Goal: Task Accomplishment & Management: Complete application form

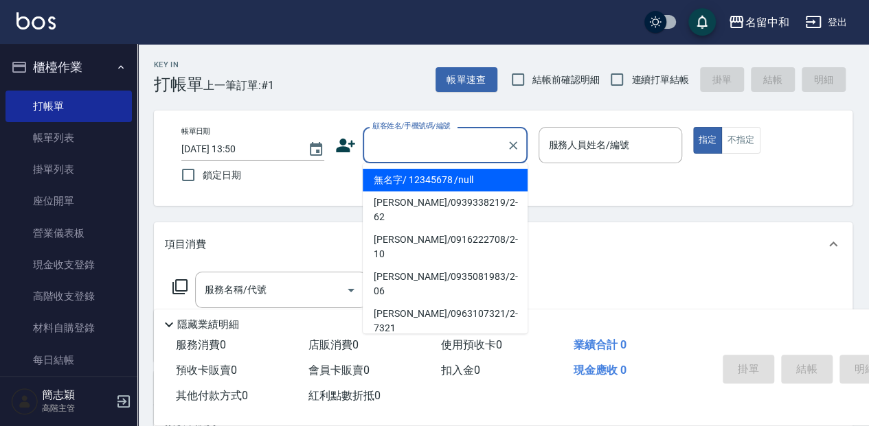
click at [473, 149] on input "顧客姓名/手機號碼/編號" at bounding box center [435, 145] width 132 height 24
drag, startPoint x: 484, startPoint y: 181, endPoint x: 600, endPoint y: 157, distance: 118.5
click at [484, 181] on li "無名字/ 12345678 /null" at bounding box center [445, 180] width 165 height 23
type input "無名字/ 12345678 /null"
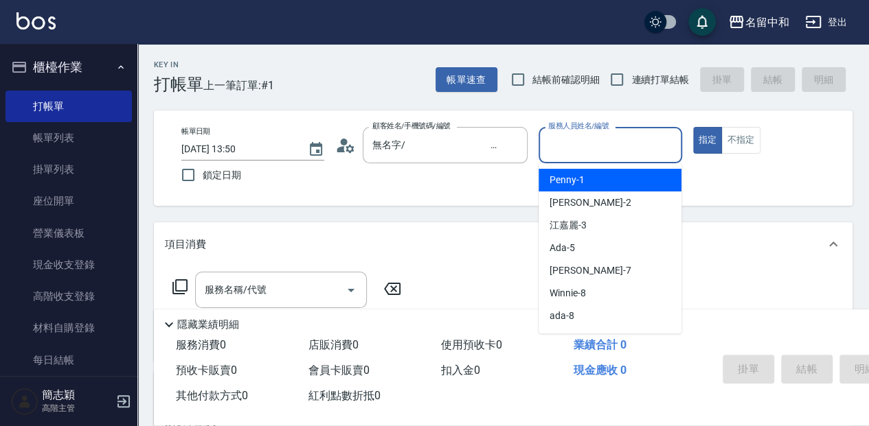
click at [613, 139] on input "服務人員姓名/編號" at bounding box center [610, 145] width 130 height 24
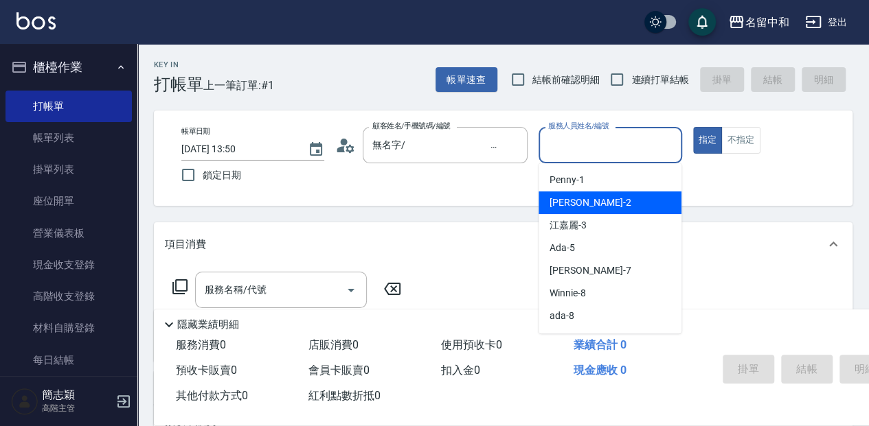
click at [617, 205] on div "[PERSON_NAME] -2" at bounding box center [609, 203] width 143 height 23
type input "[PERSON_NAME]-2"
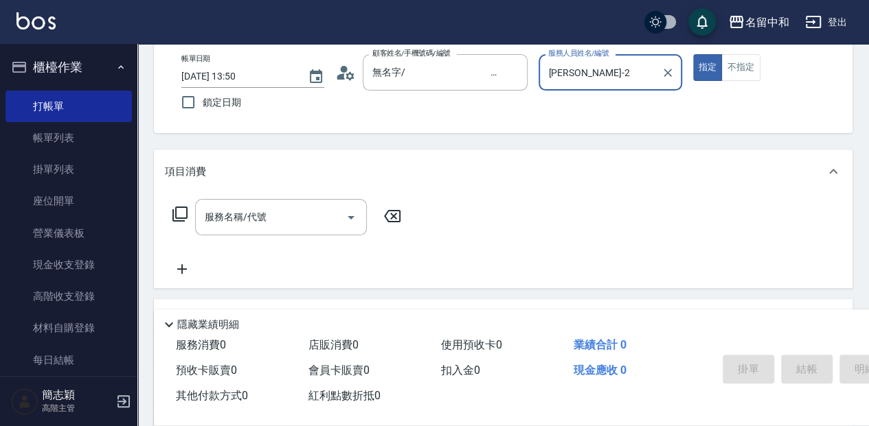
scroll to position [91, 0]
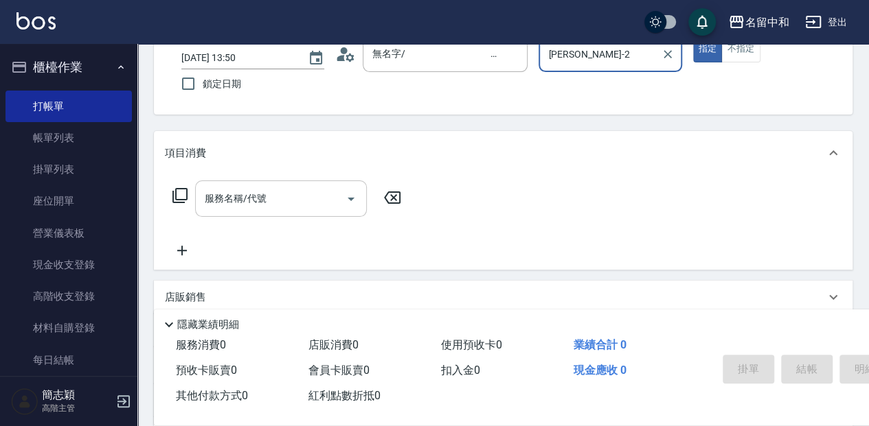
click at [298, 205] on input "服務名稱/代號" at bounding box center [270, 199] width 139 height 24
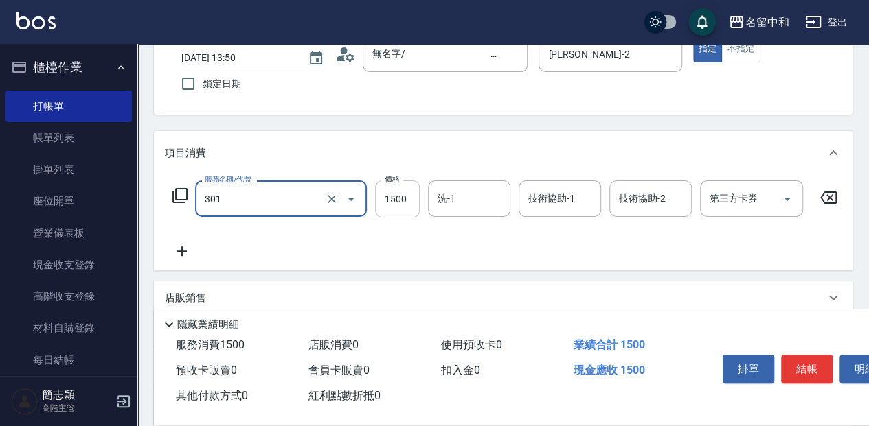
type input "燙髮(1500](301)"
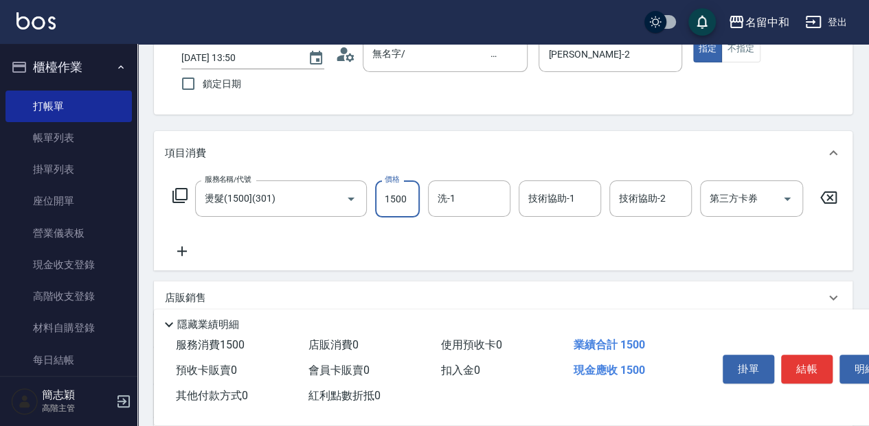
click at [400, 197] on input "1500" at bounding box center [397, 199] width 45 height 37
type input "2000"
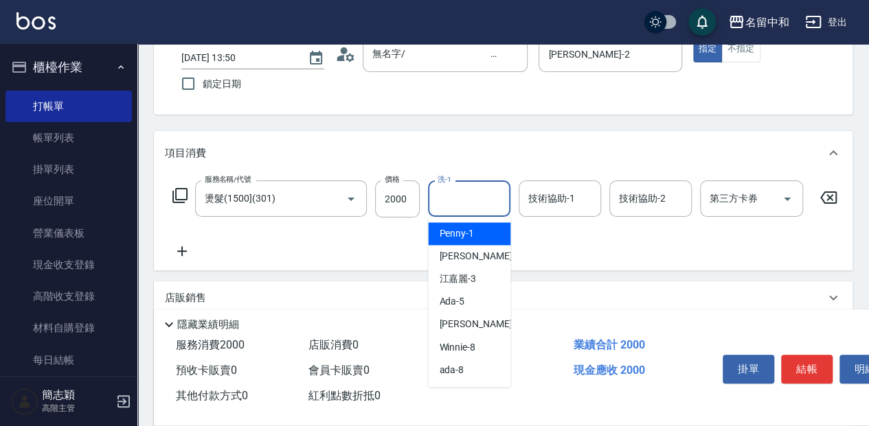
click at [475, 194] on input "洗-1" at bounding box center [469, 199] width 70 height 24
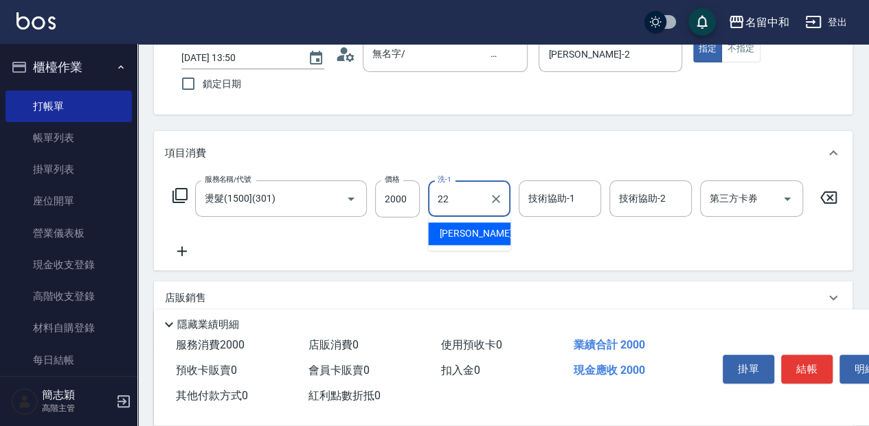
drag, startPoint x: 471, startPoint y: 226, endPoint x: 507, endPoint y: 216, distance: 37.6
click at [475, 226] on div "品絜 -22" at bounding box center [469, 233] width 82 height 23
type input "品絜-22"
click at [586, 202] on input "技術協助-1" at bounding box center [560, 199] width 70 height 24
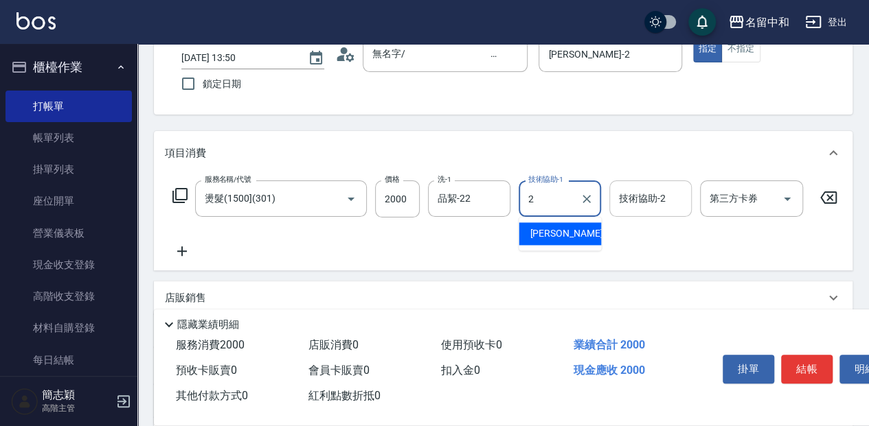
drag, startPoint x: 575, startPoint y: 237, endPoint x: 643, endPoint y: 212, distance: 71.9
click at [577, 236] on div "[PERSON_NAME] -2" at bounding box center [559, 233] width 82 height 23
type input "[PERSON_NAME]-2"
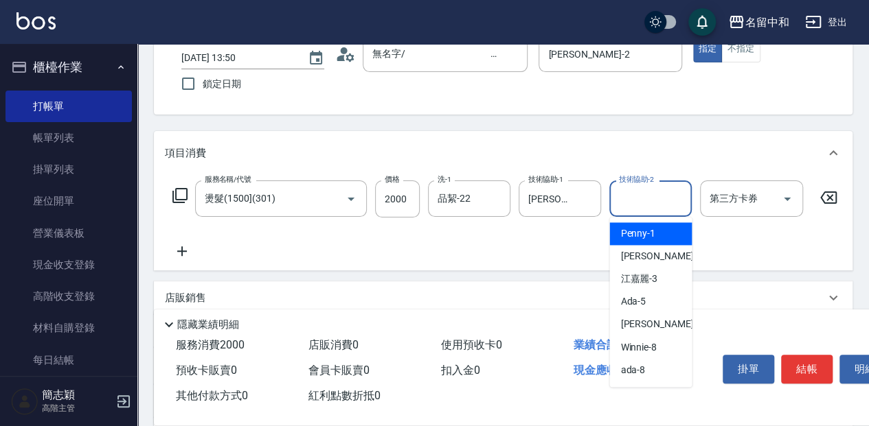
click at [647, 203] on input "技術協助-2" at bounding box center [650, 199] width 70 height 24
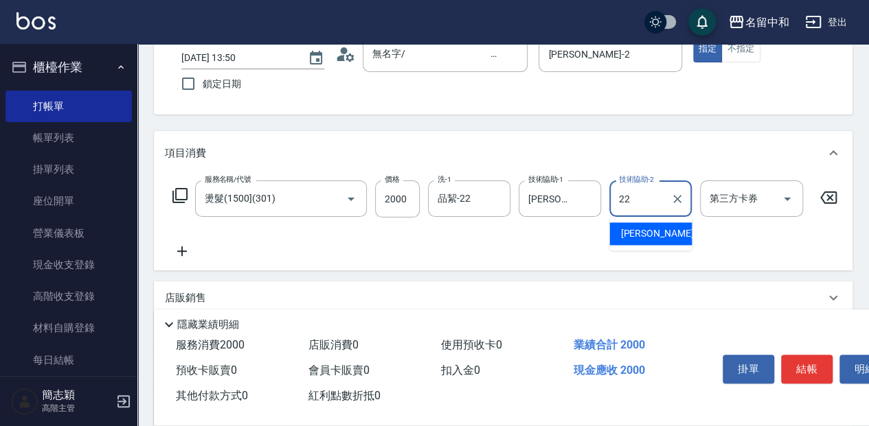
click at [651, 232] on span "品絜 -22" at bounding box center [663, 234] width 87 height 14
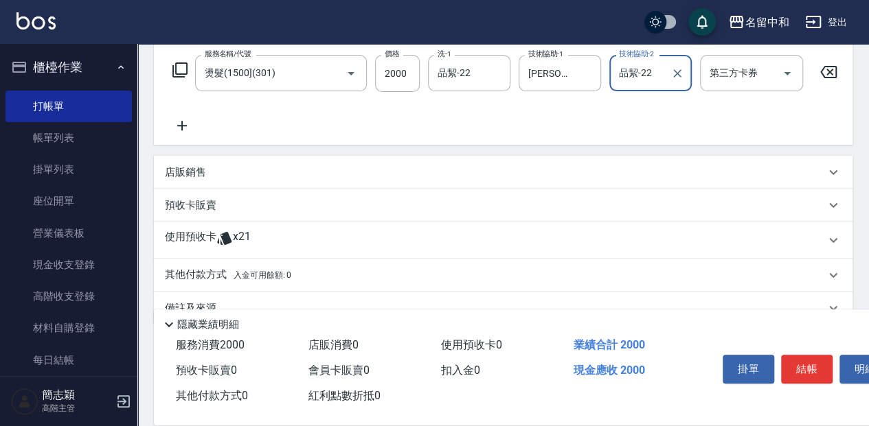
scroll to position [229, 0]
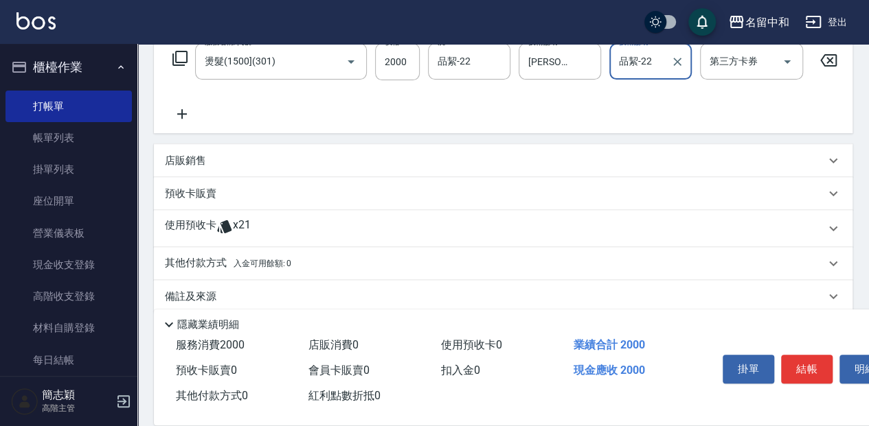
type input "品絜-22"
click at [220, 165] on div "店販銷售" at bounding box center [495, 161] width 660 height 14
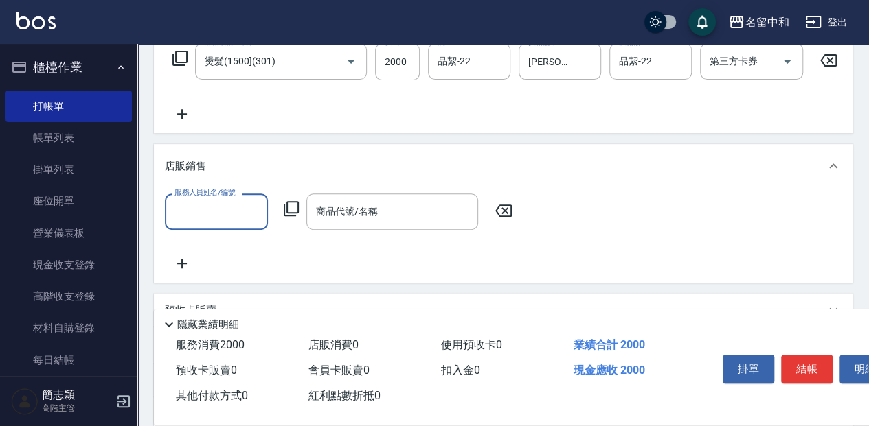
scroll to position [0, 0]
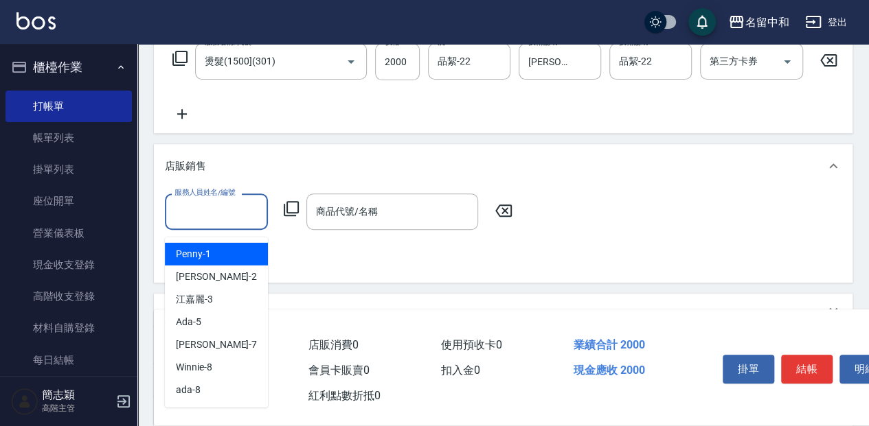
click at [241, 214] on input "服務人員姓名/編號" at bounding box center [216, 212] width 91 height 24
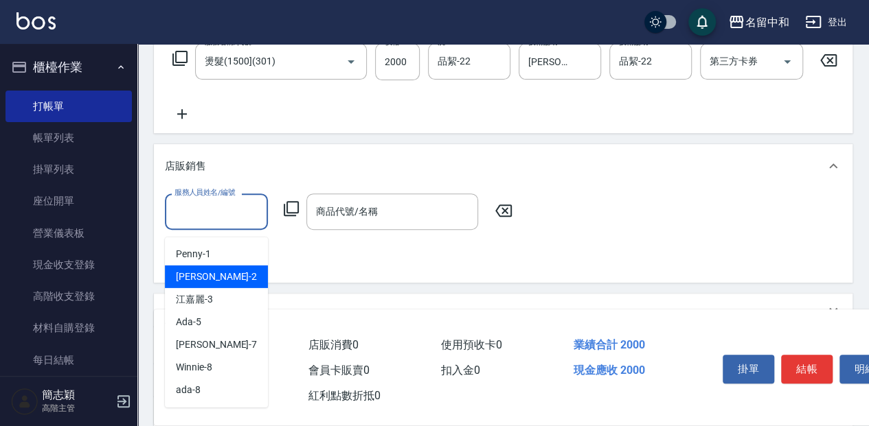
drag, startPoint x: 218, startPoint y: 279, endPoint x: 277, endPoint y: 272, distance: 59.5
click at [219, 279] on div "[PERSON_NAME] -2" at bounding box center [216, 277] width 103 height 23
type input "[PERSON_NAME]-2"
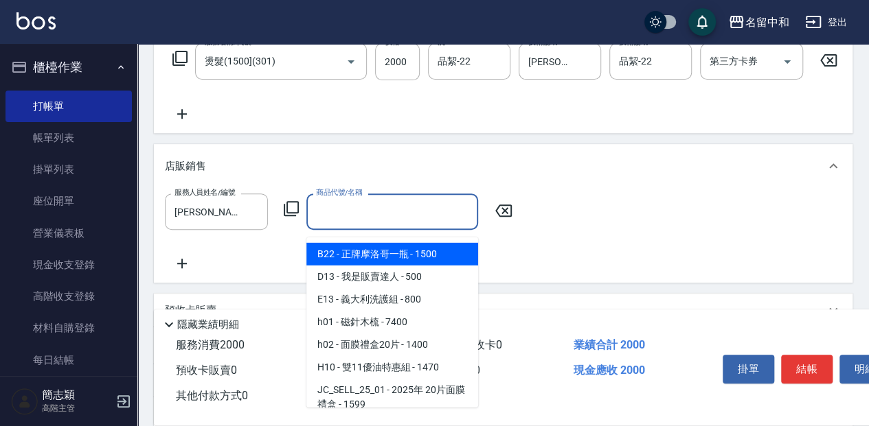
click at [415, 224] on input "商品代號/名稱" at bounding box center [391, 212] width 159 height 24
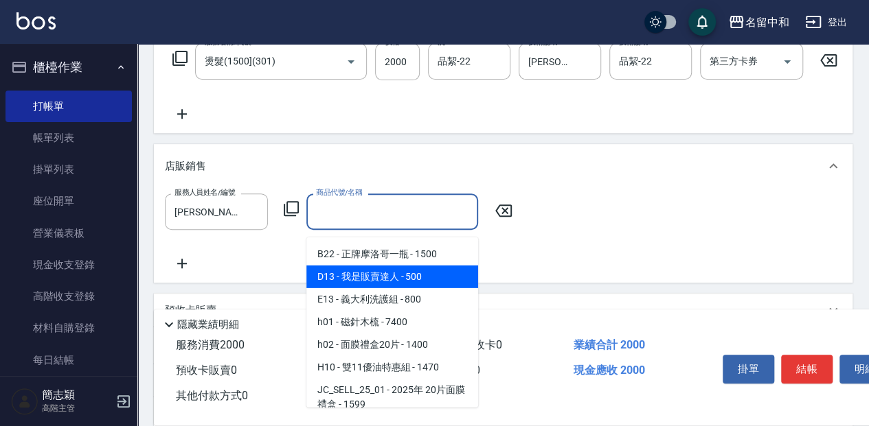
click at [407, 271] on span "D13 - 我是販賣達人 - 500" at bounding box center [392, 277] width 172 height 23
type input "我是販賣達人"
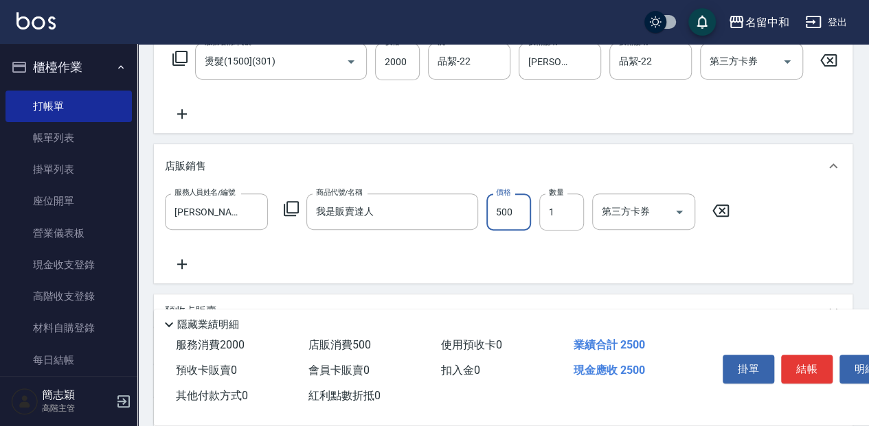
click at [506, 225] on input "500" at bounding box center [508, 212] width 45 height 37
type input "400"
click at [809, 368] on button "結帳" at bounding box center [807, 369] width 52 height 29
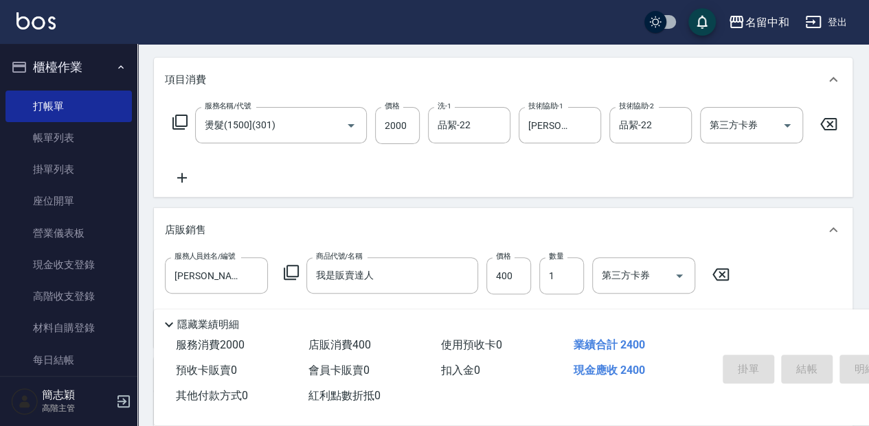
scroll to position [137, 0]
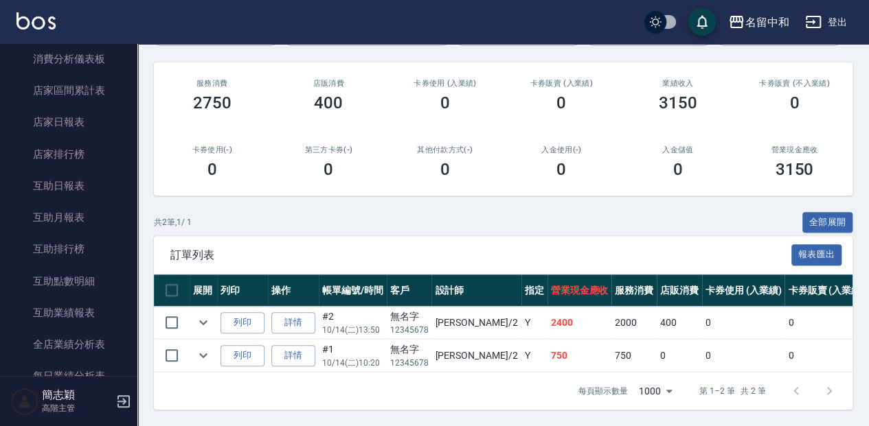
scroll to position [549, 0]
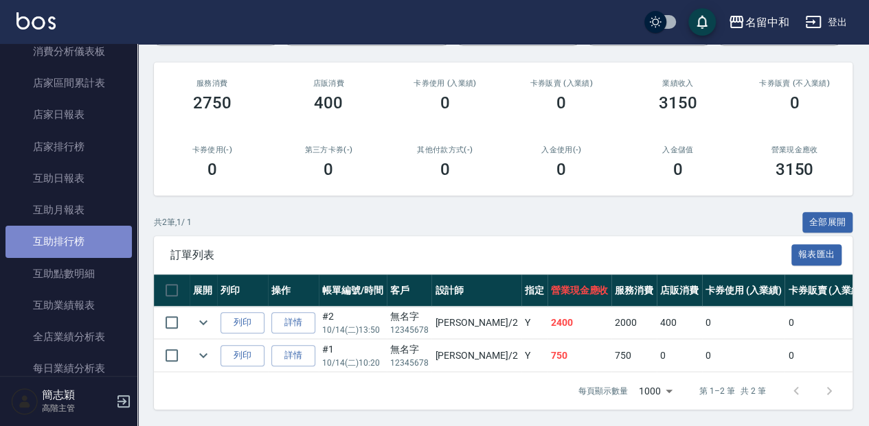
click at [77, 232] on link "互助排行榜" at bounding box center [68, 242] width 126 height 32
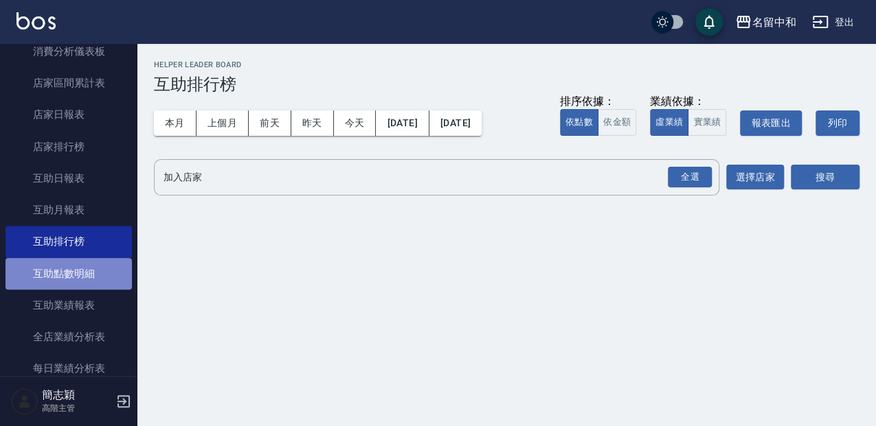
click at [82, 272] on link "互助點數明細" at bounding box center [68, 274] width 126 height 32
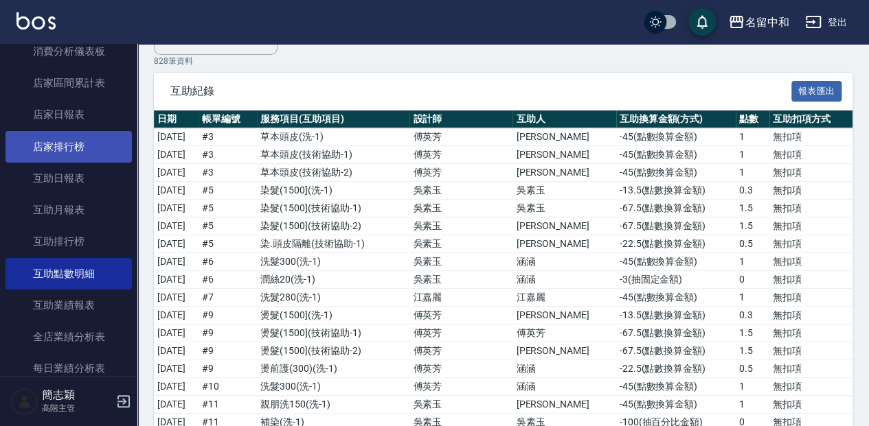
scroll to position [137, 0]
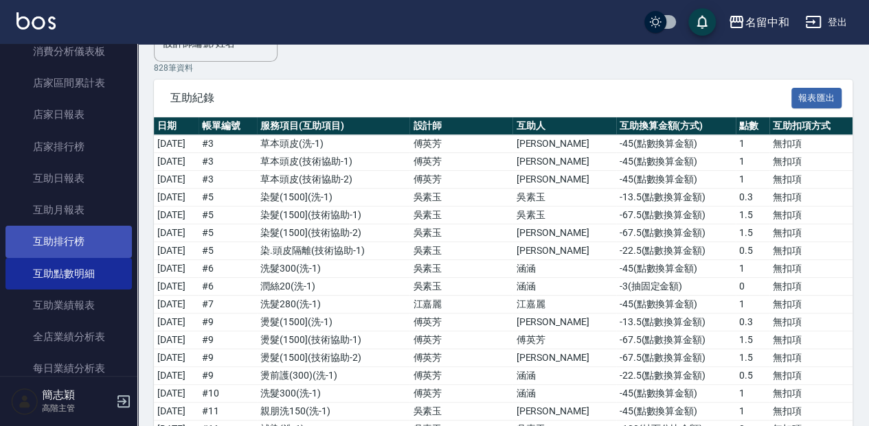
click at [48, 233] on link "互助排行榜" at bounding box center [68, 242] width 126 height 32
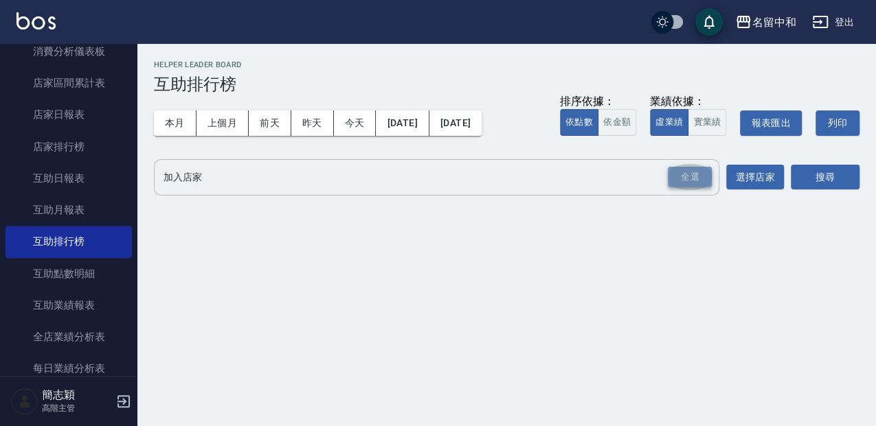
click at [685, 173] on div "全選" at bounding box center [689, 177] width 44 height 21
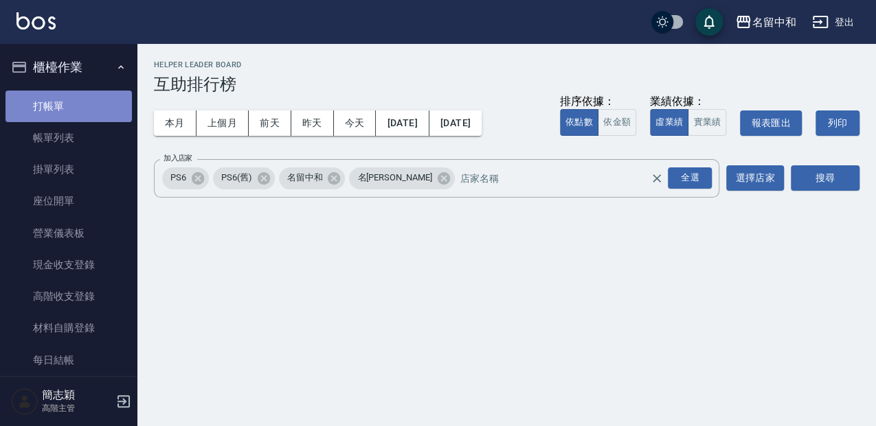
click at [69, 106] on link "打帳單" at bounding box center [68, 107] width 126 height 32
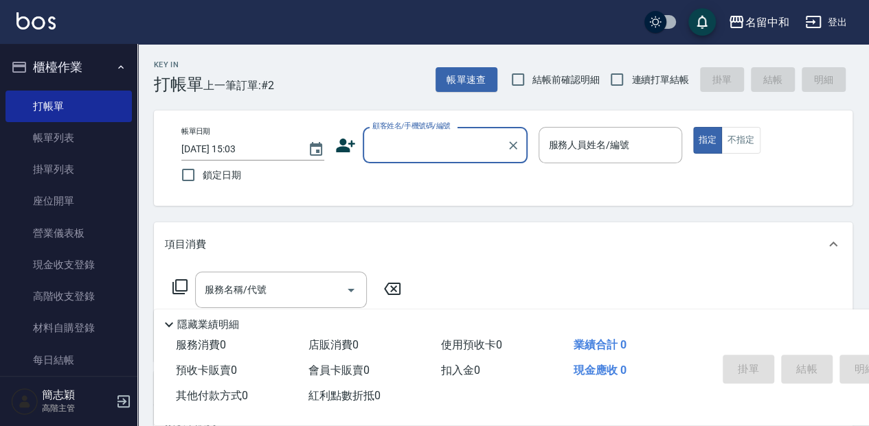
click at [449, 137] on input "顧客姓名/手機號碼/編號" at bounding box center [435, 145] width 132 height 24
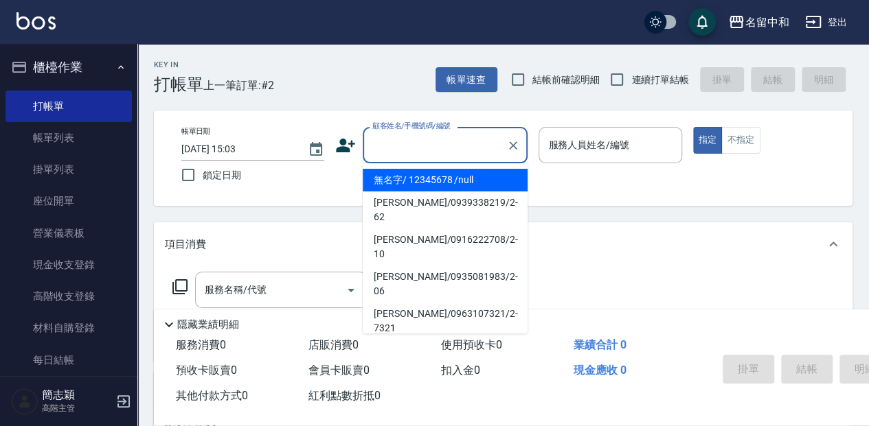
click at [461, 181] on li "無名字/ 12345678 /null" at bounding box center [445, 180] width 165 height 23
type input "無名字/ 12345678 /null"
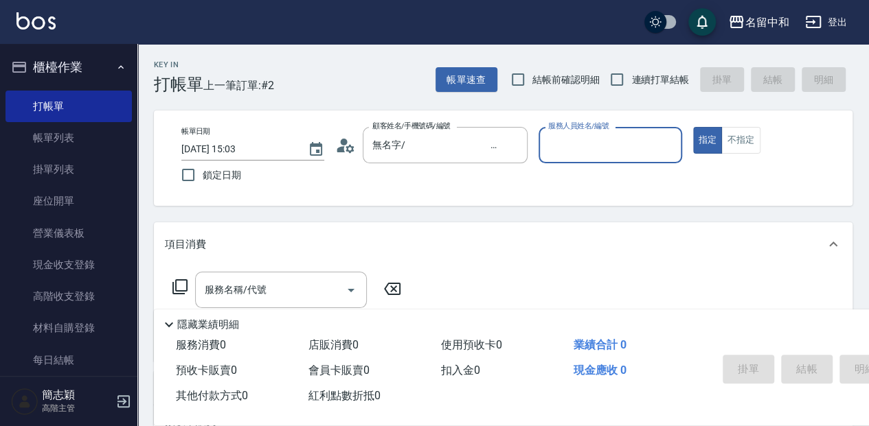
click at [567, 144] on input "服務人員姓名/編號" at bounding box center [610, 145] width 130 height 24
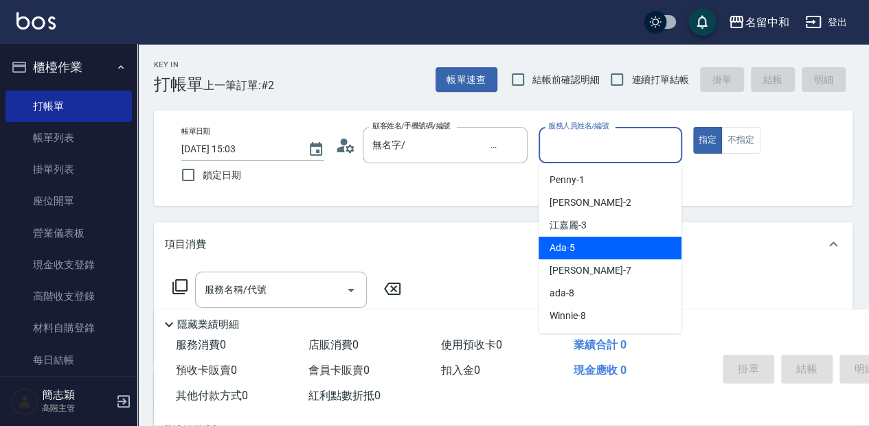
click at [599, 251] on div "Ada -5" at bounding box center [609, 248] width 143 height 23
type input "Ada-5"
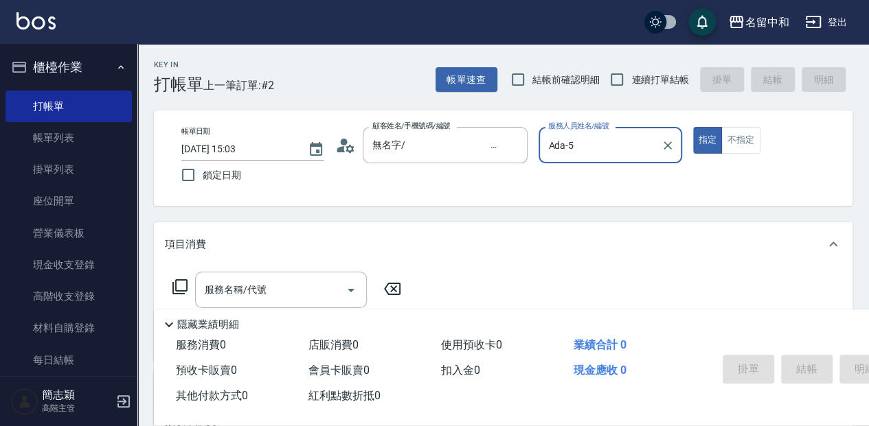
click at [185, 284] on icon at bounding box center [180, 287] width 16 height 16
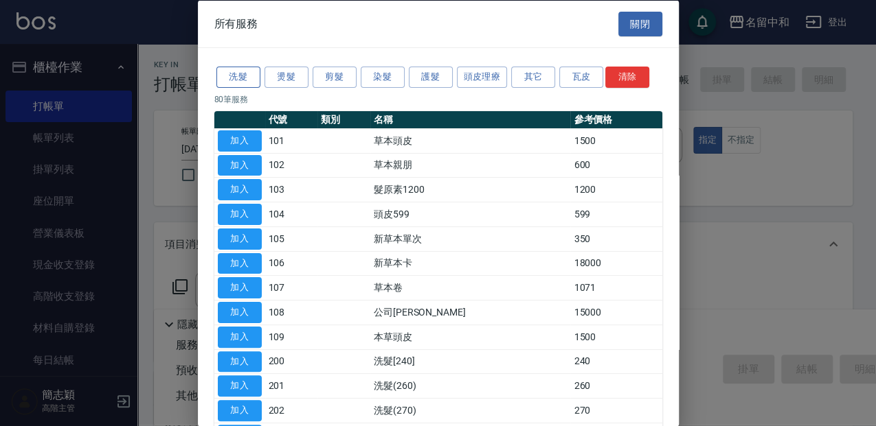
click at [236, 80] on button "洗髮" at bounding box center [238, 77] width 44 height 21
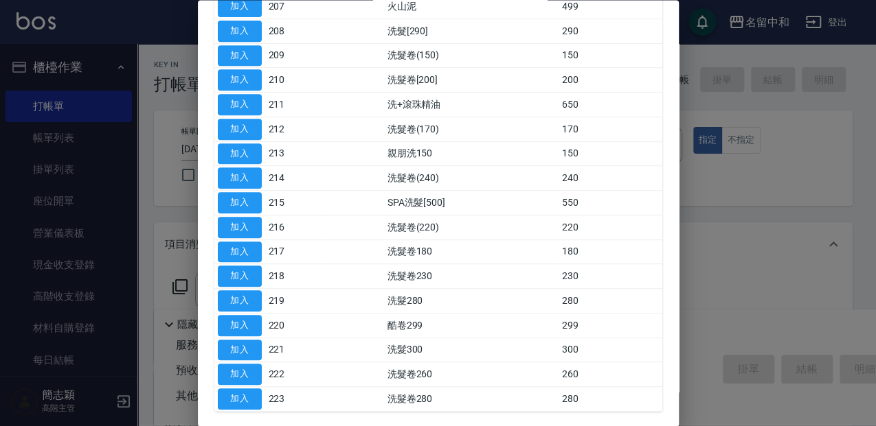
scroll to position [320, 0]
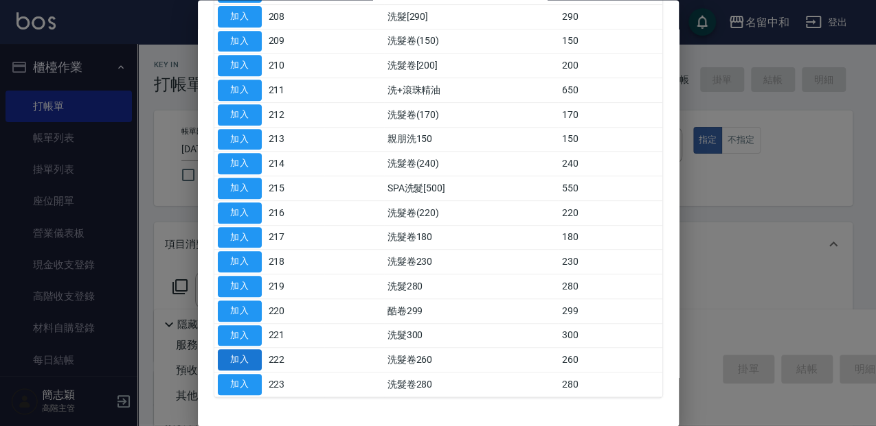
click at [250, 352] on button "加入" at bounding box center [240, 360] width 44 height 21
type input "洗髮卷260(222)"
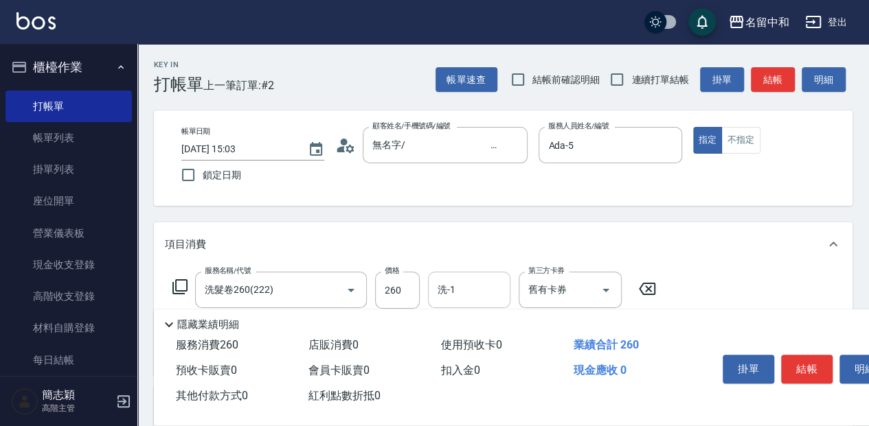
click at [456, 288] on input "洗-1" at bounding box center [469, 290] width 70 height 24
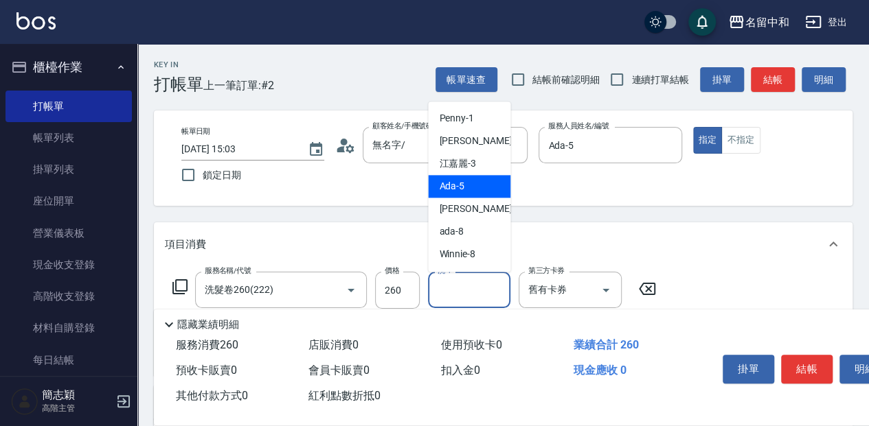
click at [463, 191] on span "Ada -5" at bounding box center [451, 186] width 25 height 14
type input "Ada-5"
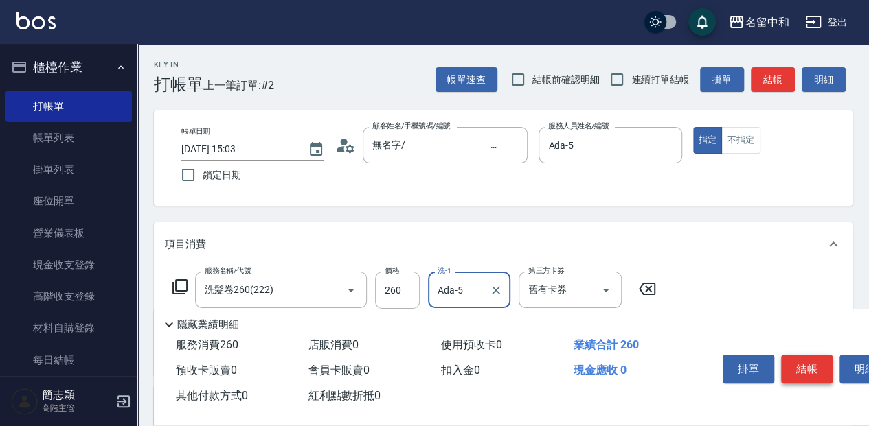
click at [803, 358] on button "結帳" at bounding box center [807, 369] width 52 height 29
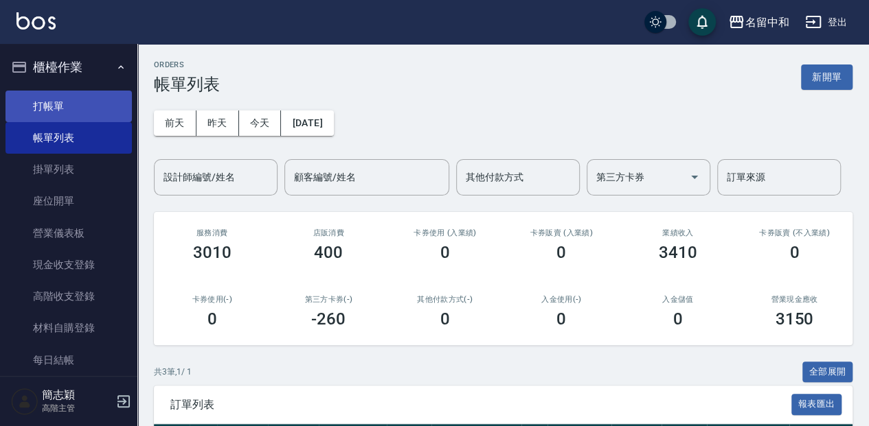
click at [67, 96] on link "打帳單" at bounding box center [68, 107] width 126 height 32
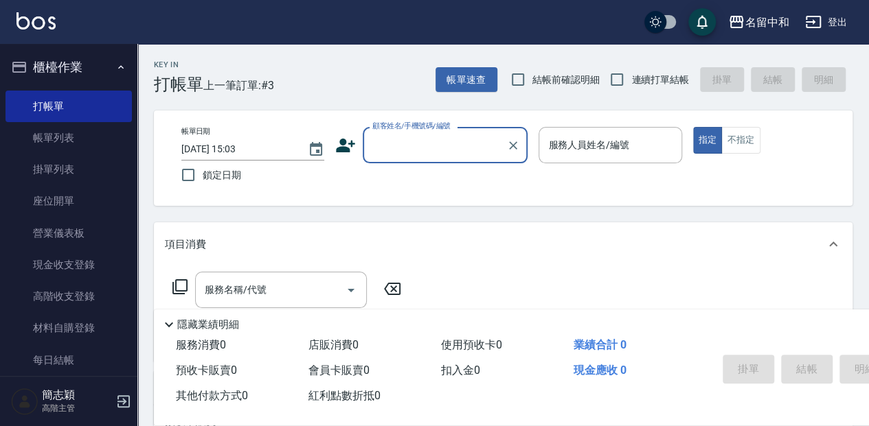
click at [415, 146] on input "顧客姓名/手機號碼/編號" at bounding box center [435, 145] width 132 height 24
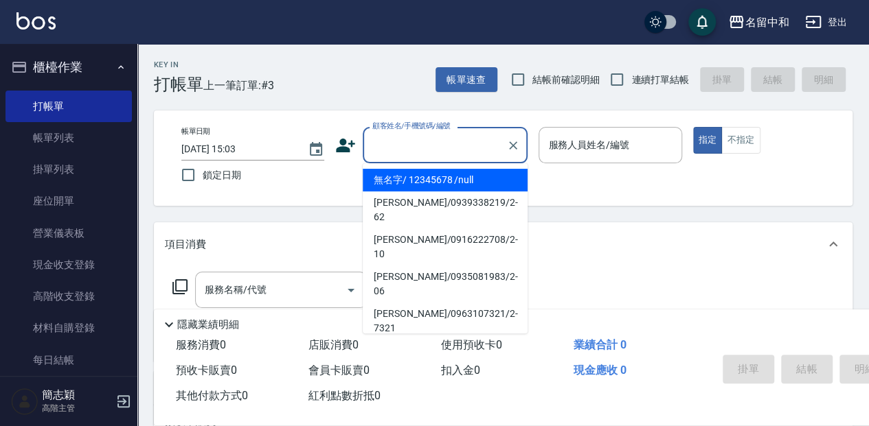
click at [450, 179] on li "無名字/ 12345678 /null" at bounding box center [445, 180] width 165 height 23
type input "無名字/ 12345678 /null"
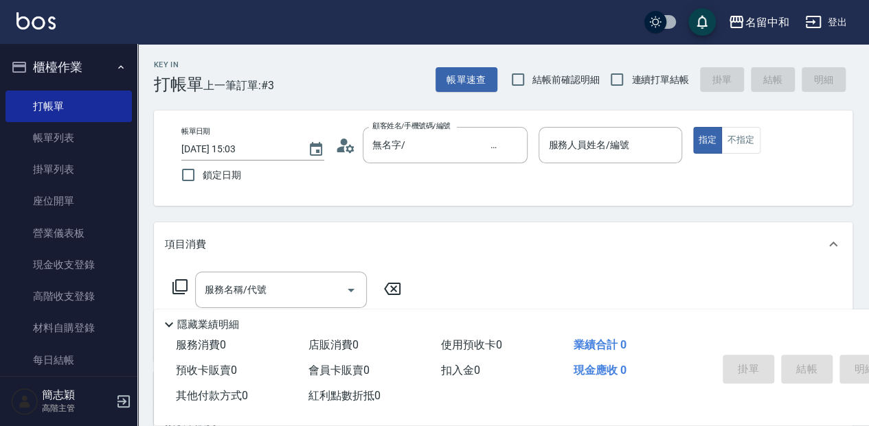
click at [536, 153] on div "帳單日期 [DATE] 15:03 鎖定日期 顧客姓名/手機號碼/編號 無名字/ 12345678 /null 顧客姓名/手機號碼/編號 服務人員姓名/編號 …" at bounding box center [502, 158] width 665 height 62
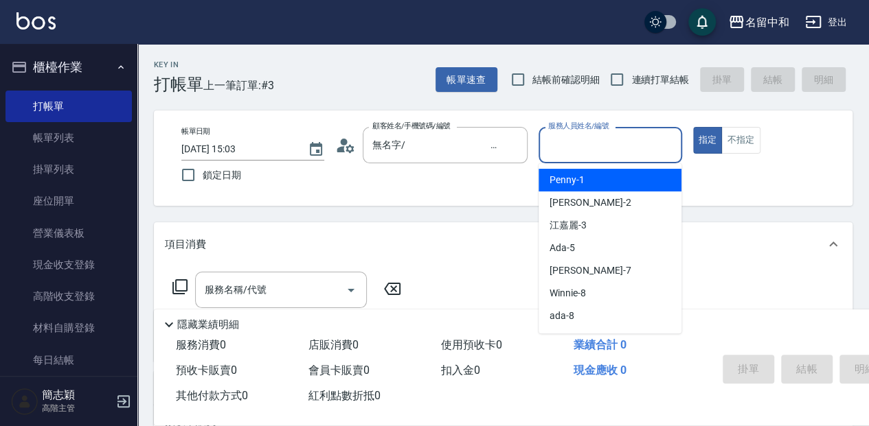
click at [555, 155] on input "服務人員姓名/編號" at bounding box center [610, 145] width 130 height 24
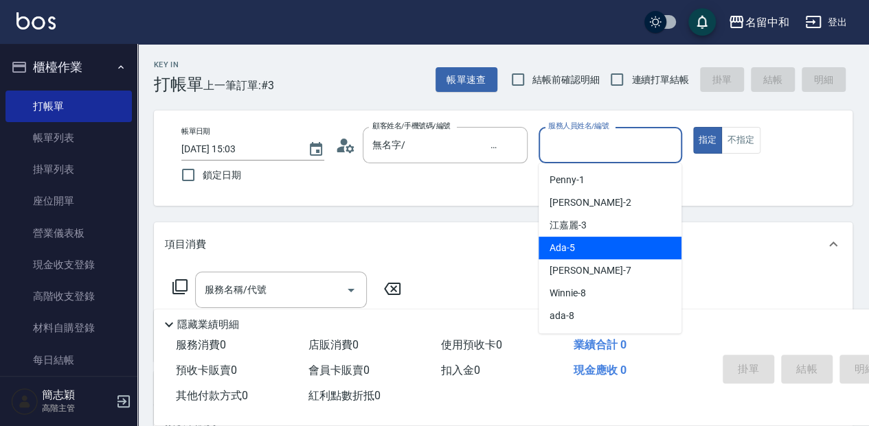
click at [593, 247] on div "Ada -5" at bounding box center [609, 248] width 143 height 23
type input "Ada-5"
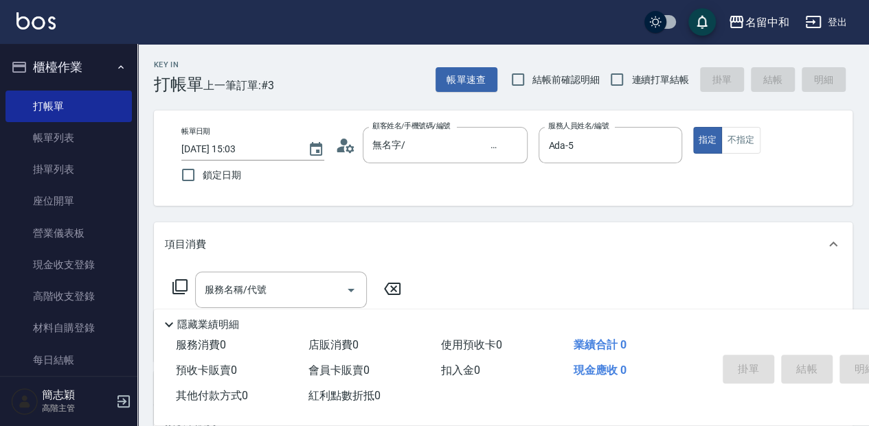
click at [177, 286] on icon at bounding box center [180, 287] width 16 height 16
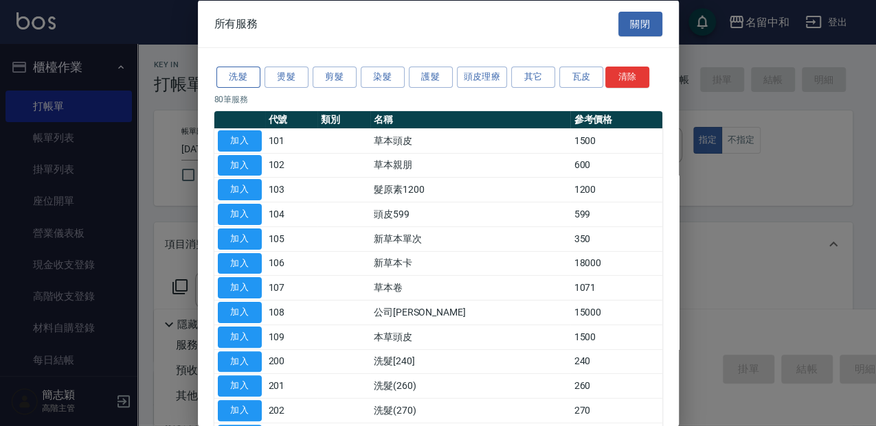
click at [248, 80] on button "洗髮" at bounding box center [238, 77] width 44 height 21
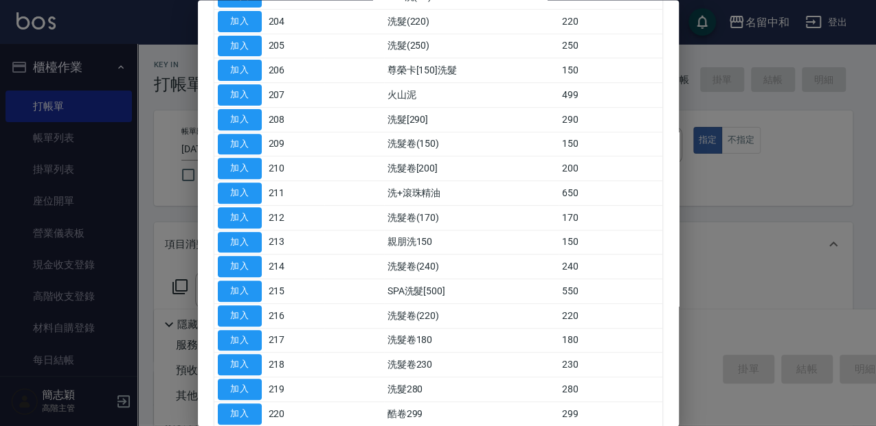
scroll to position [229, 0]
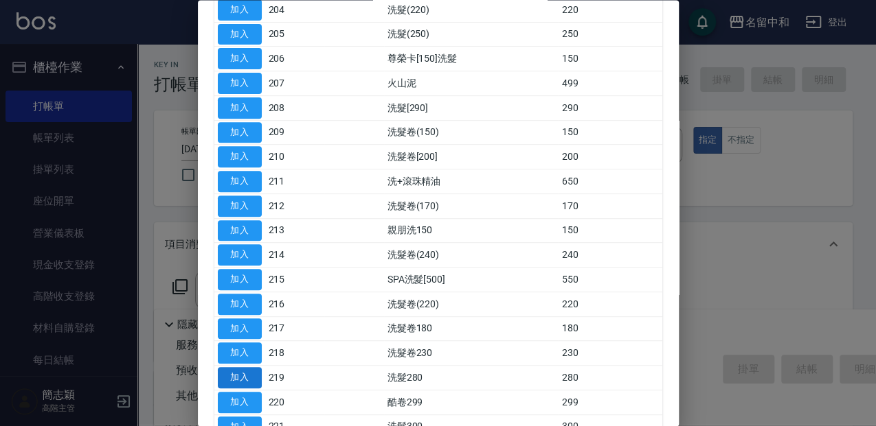
click at [260, 377] on button "加入" at bounding box center [240, 378] width 44 height 21
type input "洗髮280(219)"
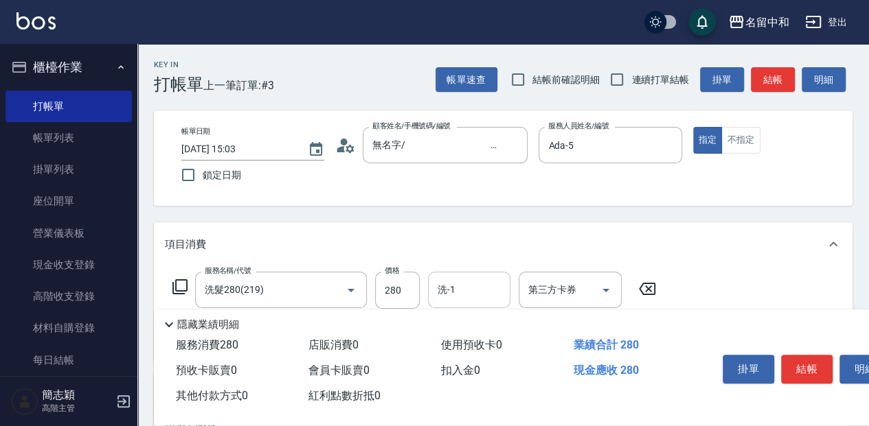
click at [481, 288] on input "洗-1" at bounding box center [469, 290] width 70 height 24
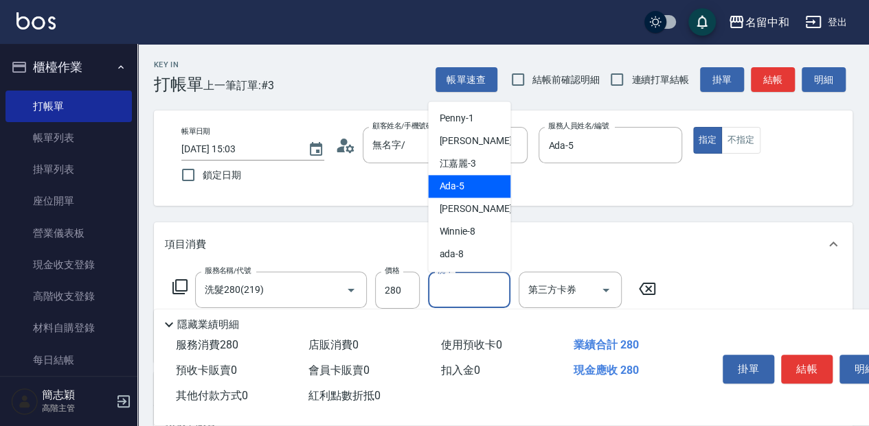
click at [461, 181] on span "Ada -5" at bounding box center [451, 186] width 25 height 14
type input "Ada-5"
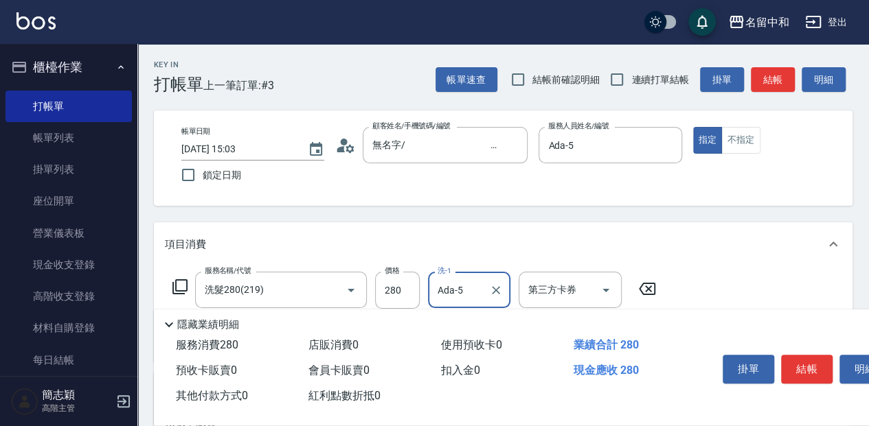
click at [798, 356] on button "結帳" at bounding box center [807, 369] width 52 height 29
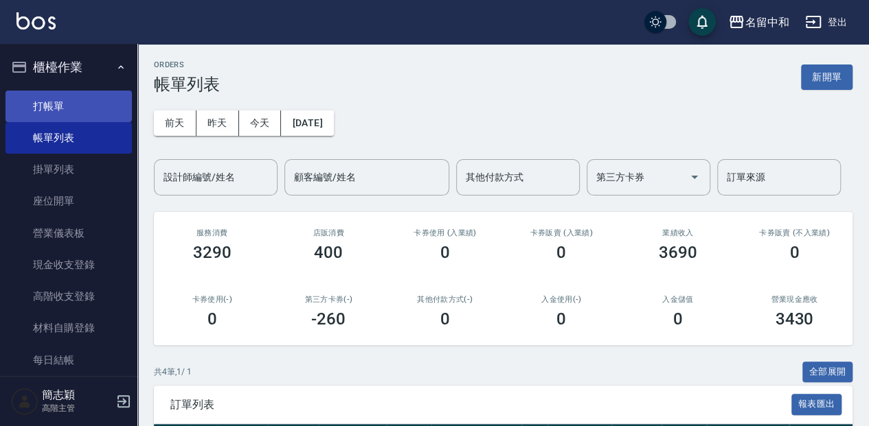
click at [99, 98] on link "打帳單" at bounding box center [68, 107] width 126 height 32
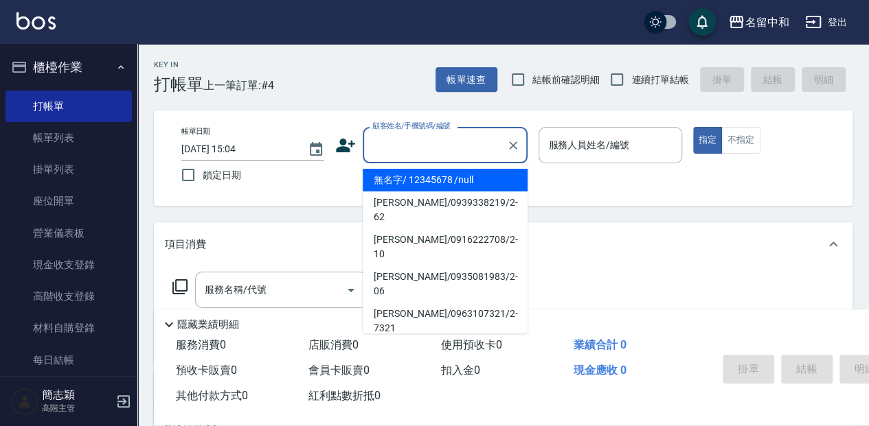
click at [374, 146] on input "顧客姓名/手機號碼/編號" at bounding box center [435, 145] width 132 height 24
click at [424, 187] on li "無名字/ 12345678 /null" at bounding box center [445, 180] width 165 height 23
type input "無名字/ 12345678 /null"
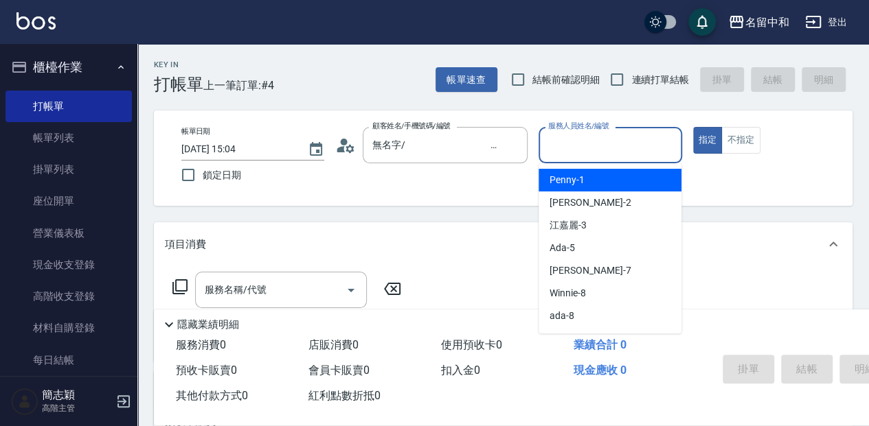
click at [549, 148] on input "服務人員姓名/編號" at bounding box center [610, 145] width 130 height 24
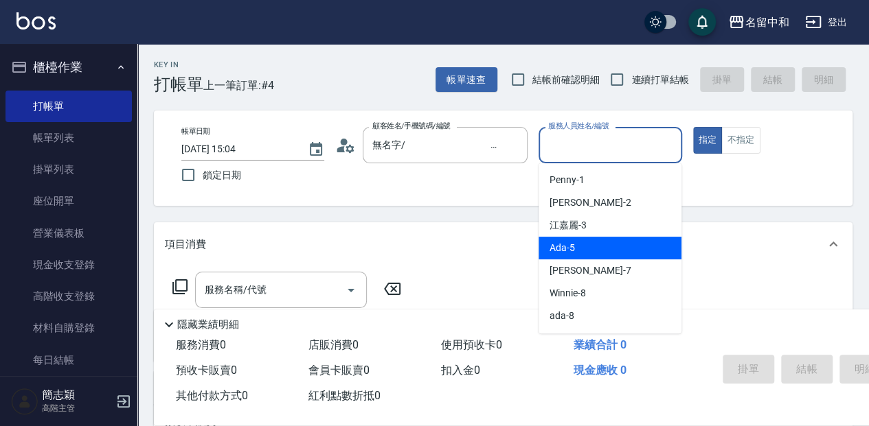
drag, startPoint x: 575, startPoint y: 251, endPoint x: 494, endPoint y: 244, distance: 81.3
click at [575, 251] on div "Ada -5" at bounding box center [609, 248] width 143 height 23
type input "Ada-5"
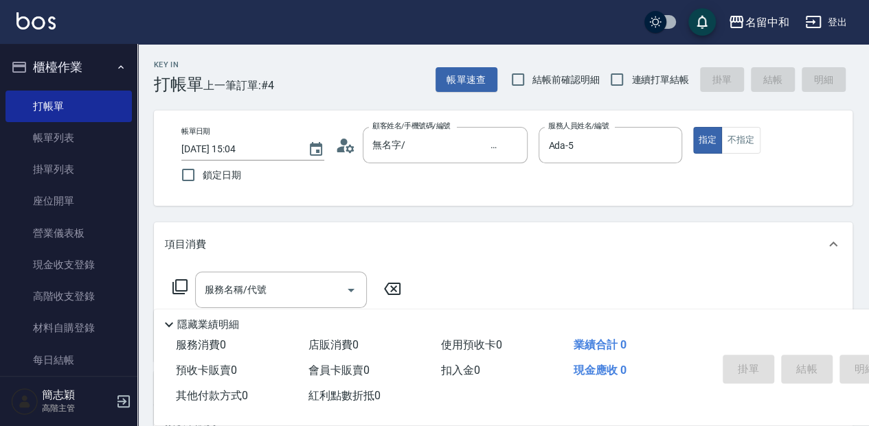
click at [177, 282] on icon at bounding box center [180, 287] width 16 height 16
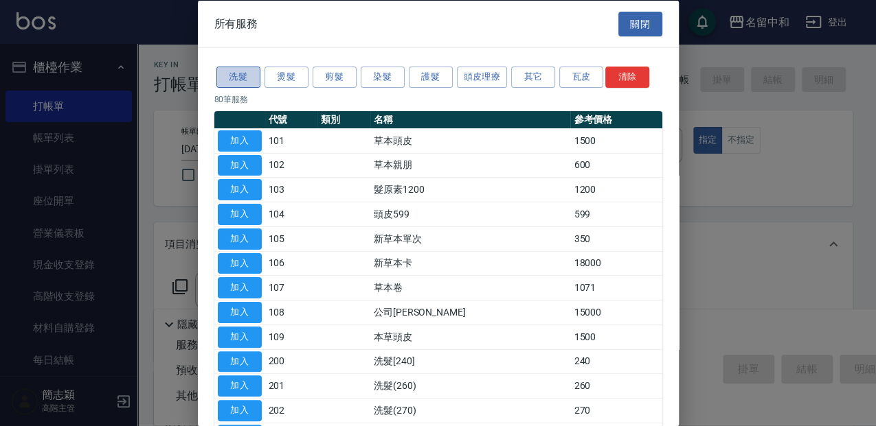
click at [246, 81] on button "洗髮" at bounding box center [238, 77] width 44 height 21
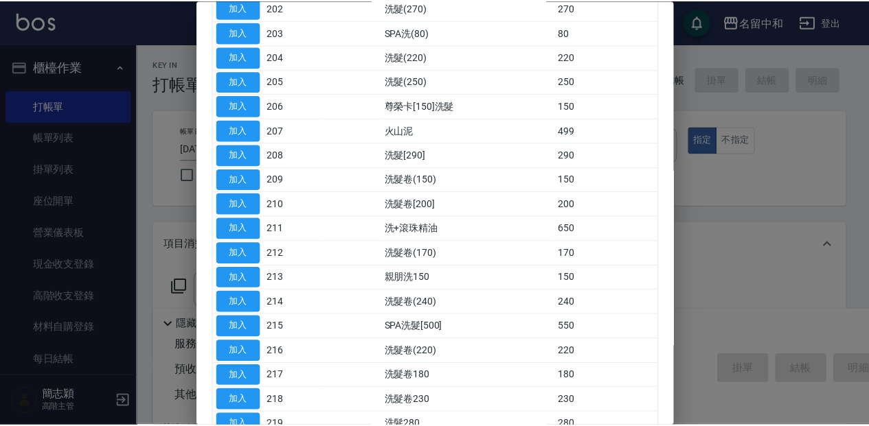
scroll to position [183, 0]
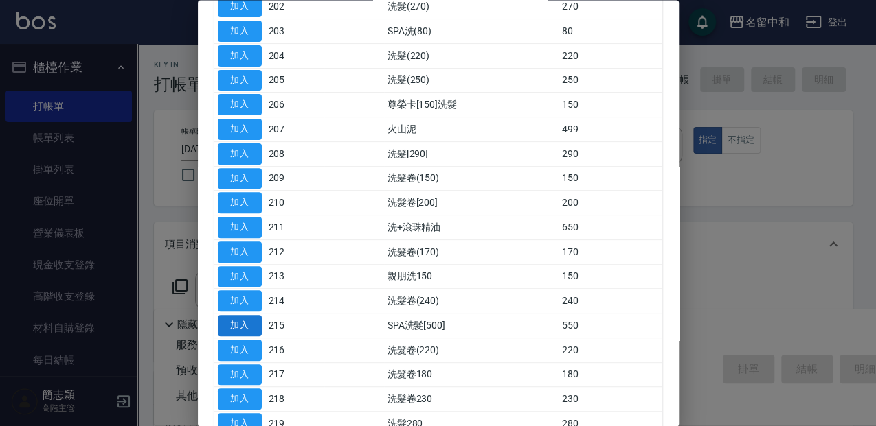
click at [254, 325] on button "加入" at bounding box center [240, 326] width 44 height 21
type input "SPA洗髮[500](215)"
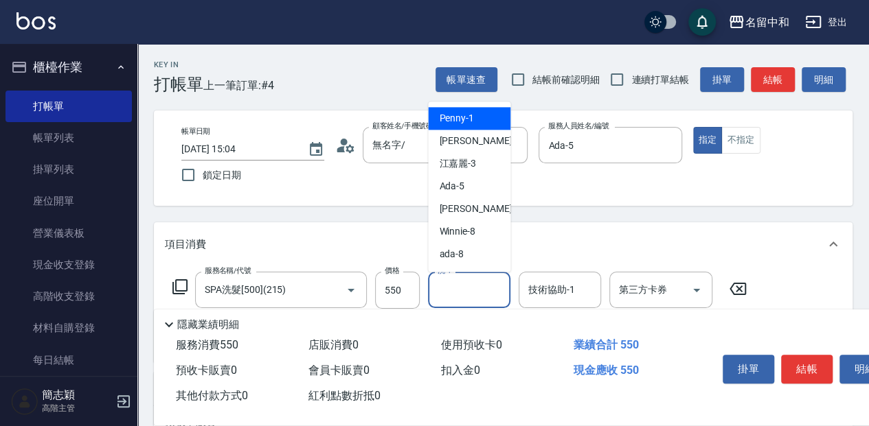
click at [469, 288] on input "洗-1" at bounding box center [469, 290] width 70 height 24
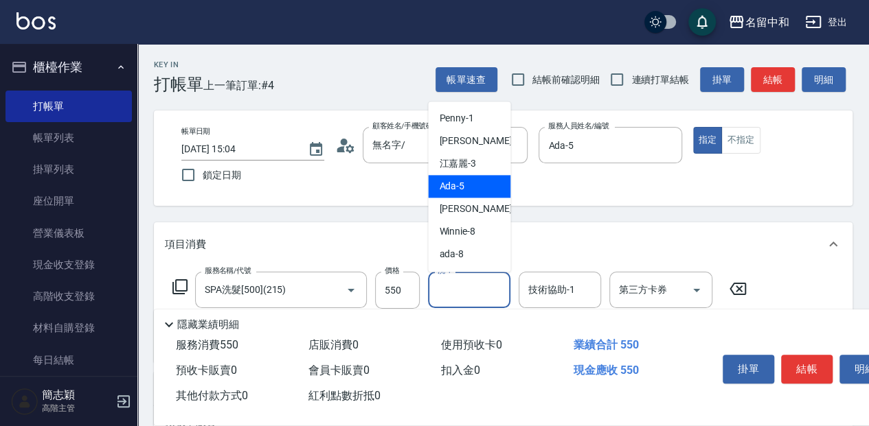
click at [488, 185] on div "Ada -5" at bounding box center [469, 186] width 82 height 23
type input "Ada-5"
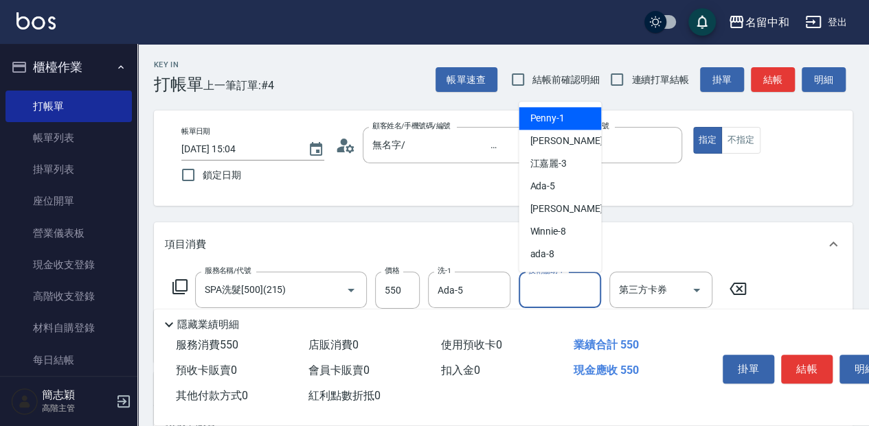
click at [555, 294] on input "技術協助-1" at bounding box center [560, 290] width 70 height 24
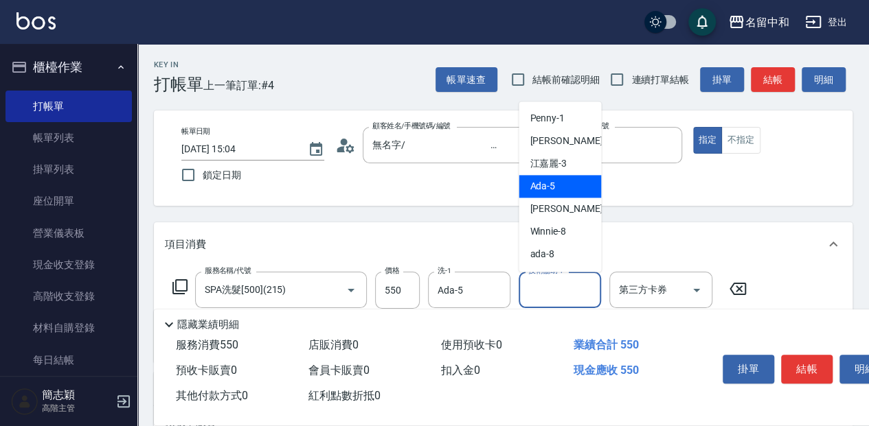
click at [559, 190] on div "Ada -5" at bounding box center [559, 186] width 82 height 23
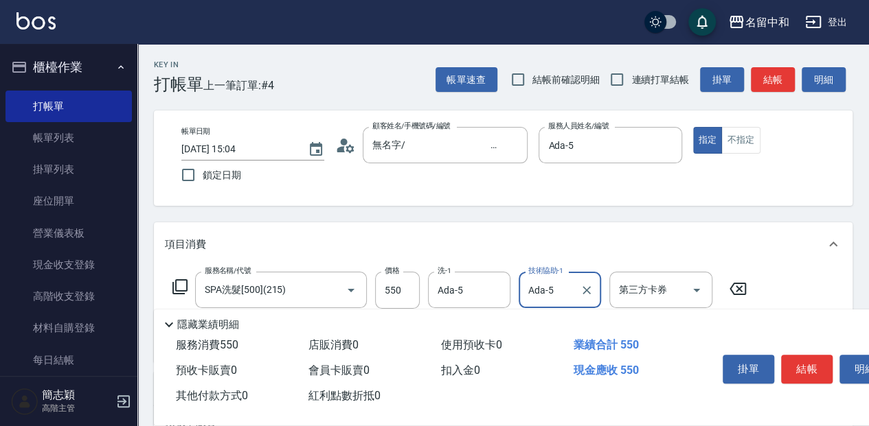
type input "Ada-5"
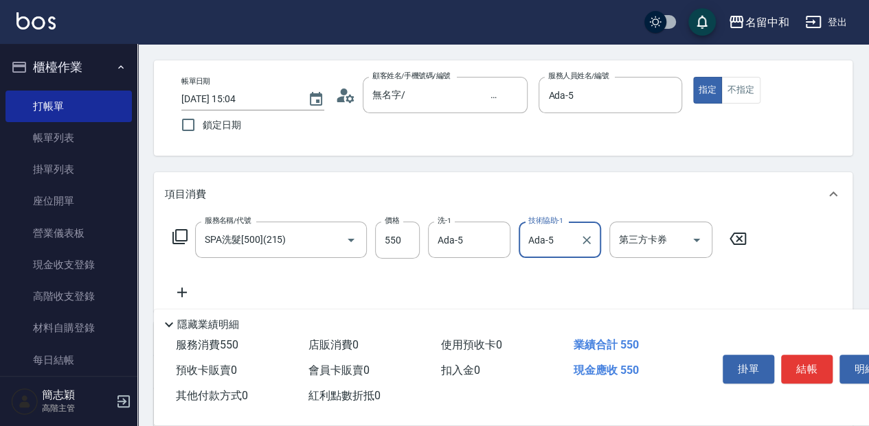
scroll to position [91, 0]
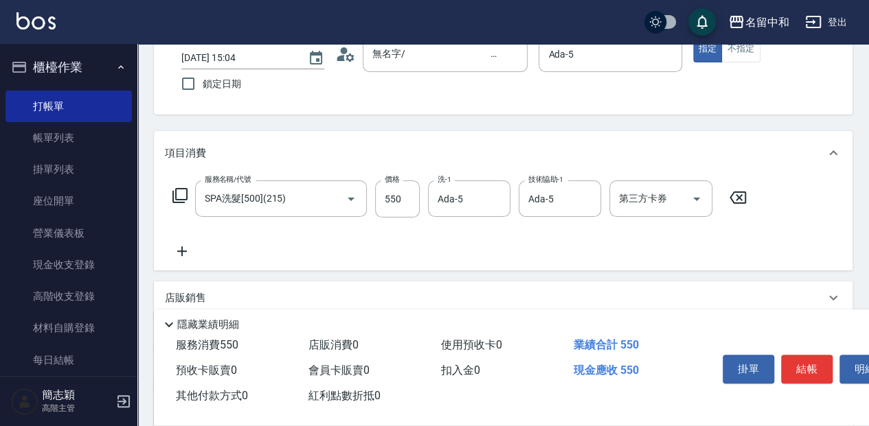
click at [178, 253] on icon at bounding box center [182, 251] width 34 height 16
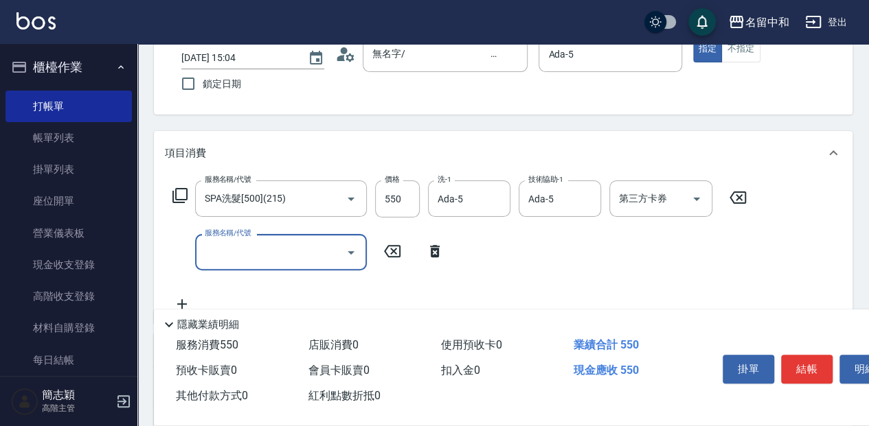
click at [178, 196] on icon at bounding box center [180, 195] width 16 height 16
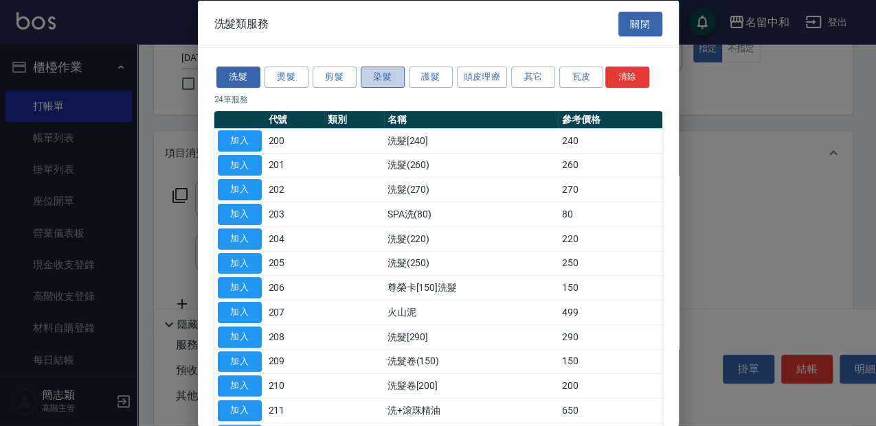
click at [376, 73] on button "染髮" at bounding box center [383, 77] width 44 height 21
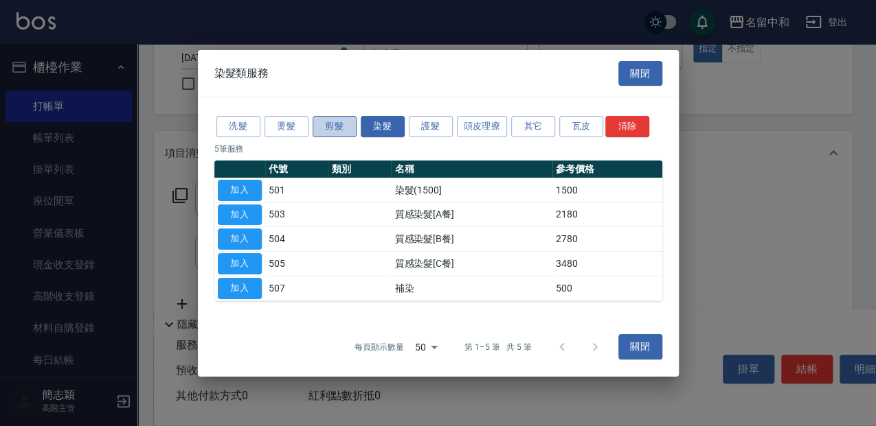
click at [323, 130] on button "剪髮" at bounding box center [334, 126] width 44 height 21
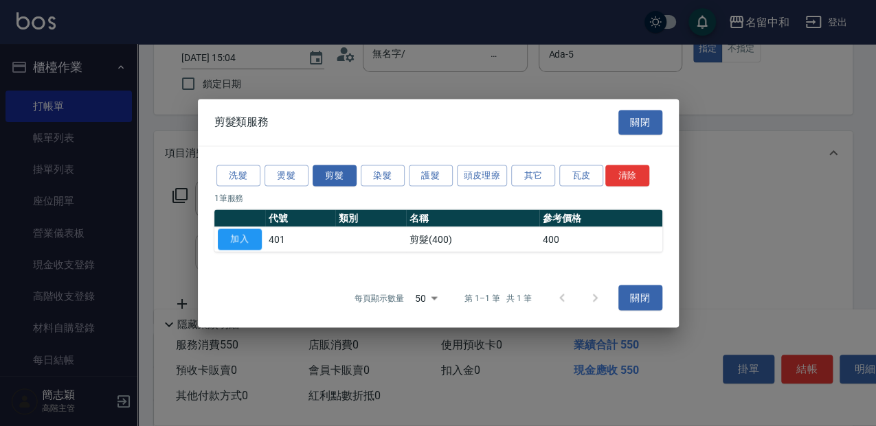
click at [243, 238] on button "加入" at bounding box center [240, 239] width 44 height 21
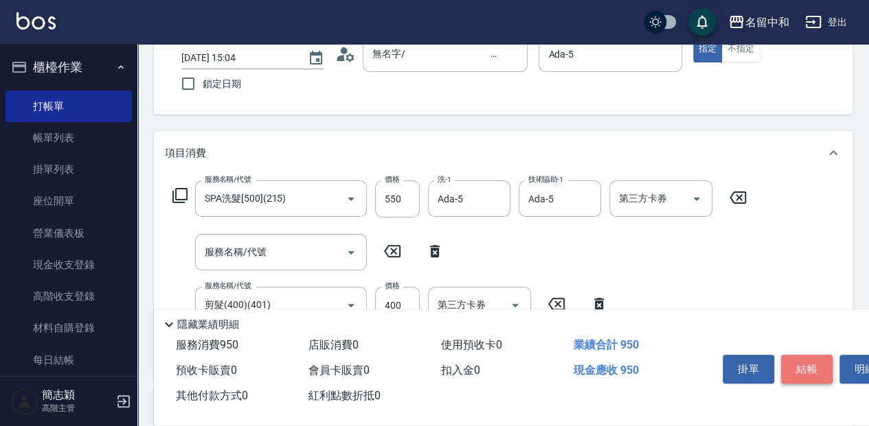
click at [802, 370] on button "結帳" at bounding box center [807, 369] width 52 height 29
